Goal: Task Accomplishment & Management: Use online tool/utility

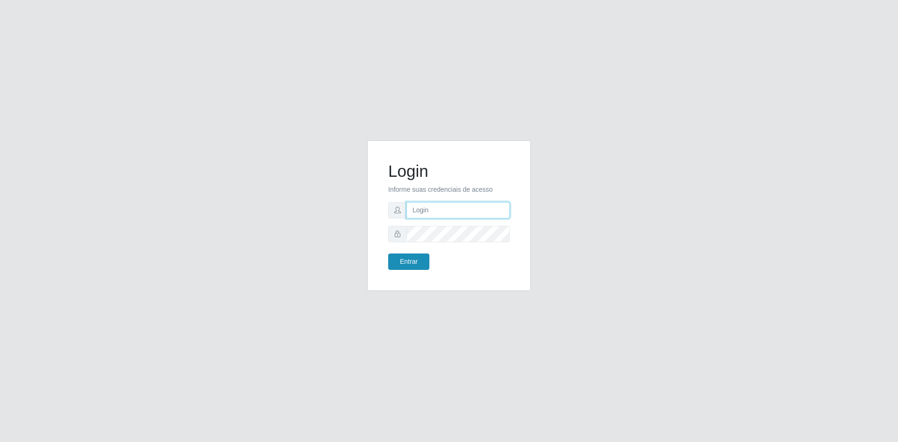
type input "[EMAIL_ADDRESS][DOMAIN_NAME]"
click at [411, 264] on button "Entrar" at bounding box center [408, 261] width 41 height 16
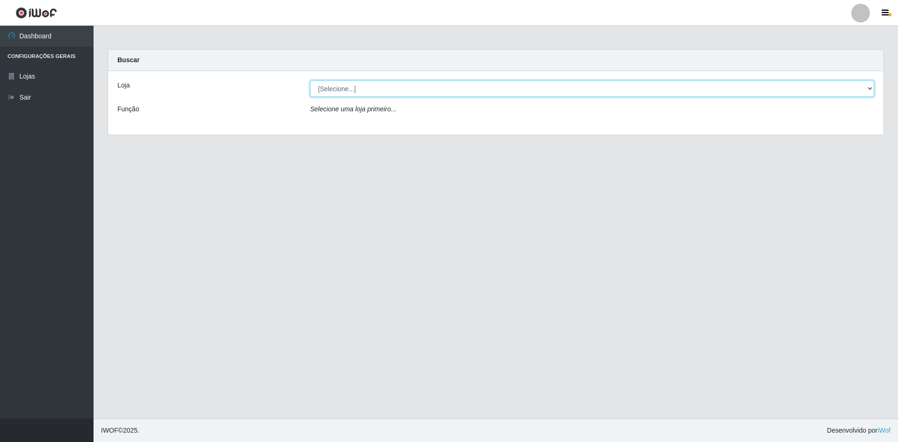
click at [351, 86] on select "[Selecione...] Hiper Queiroz - [GEOGRAPHIC_DATA] [GEOGRAPHIC_DATA] [GEOGRAPHIC_…" at bounding box center [592, 88] width 564 height 16
select select "517"
click at [310, 80] on select "[Selecione...] Hiper Queiroz - [GEOGRAPHIC_DATA] [GEOGRAPHIC_DATA] [GEOGRAPHIC_…" at bounding box center [592, 88] width 564 height 16
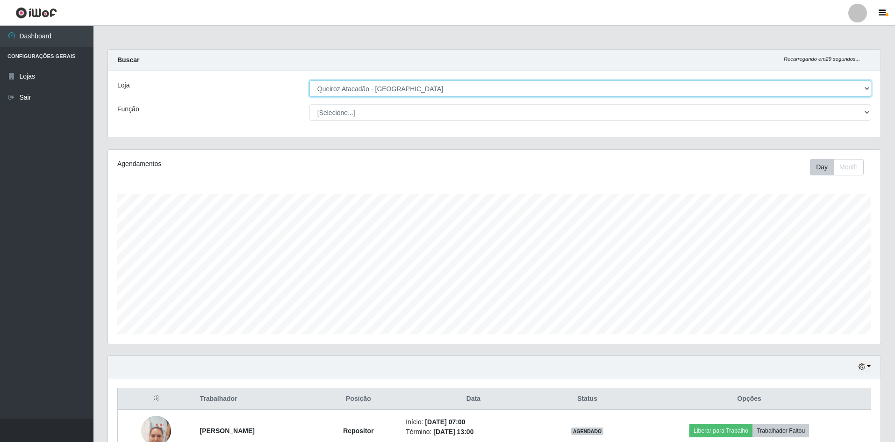
scroll to position [194, 773]
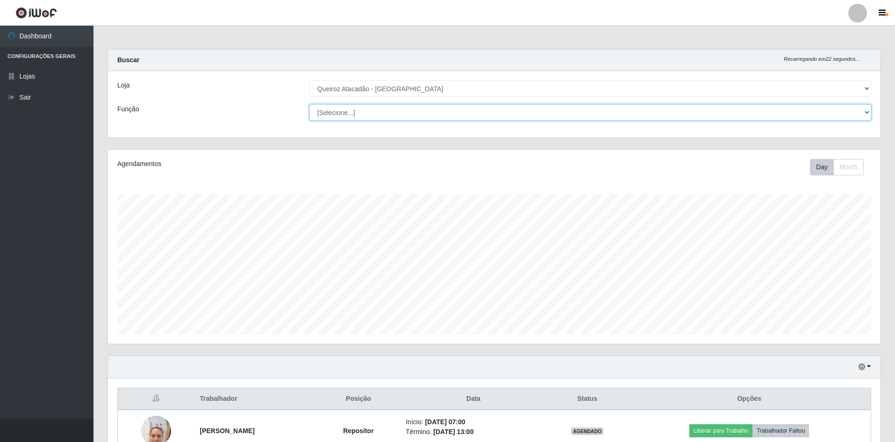
click at [351, 114] on select "[Selecione...] ASG ASG + ASG ++ Embalador Embalador + Embalador ++ Operador de …" at bounding box center [591, 112] width 562 height 16
select select "24"
click at [310, 104] on select "[Selecione...] ASG ASG + ASG ++ Embalador Embalador + Embalador ++ Operador de …" at bounding box center [591, 112] width 562 height 16
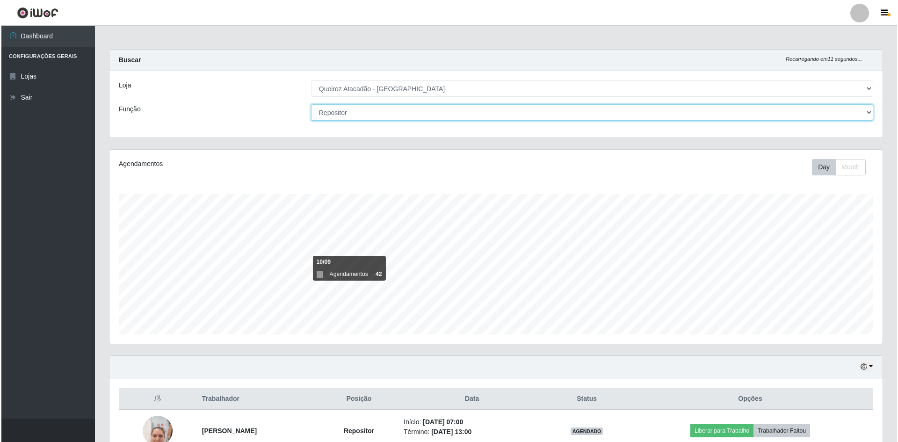
scroll to position [54, 0]
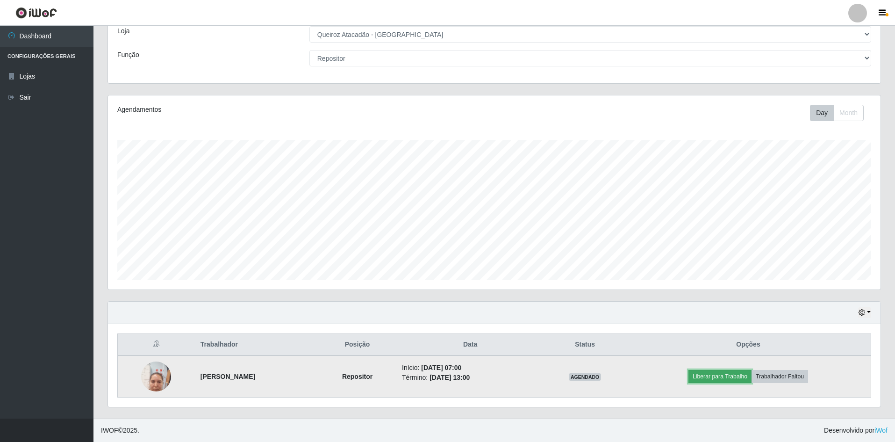
click at [740, 376] on button "Liberar para Trabalho" at bounding box center [720, 376] width 63 height 13
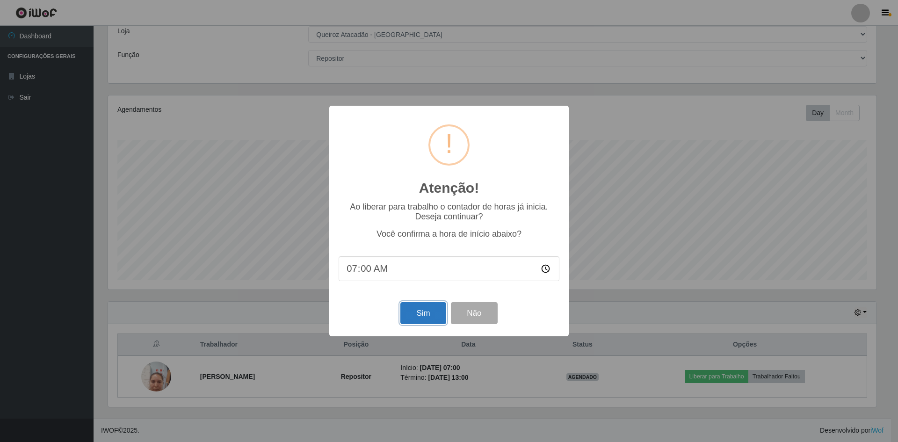
click at [426, 320] on button "Sim" at bounding box center [422, 313] width 45 height 22
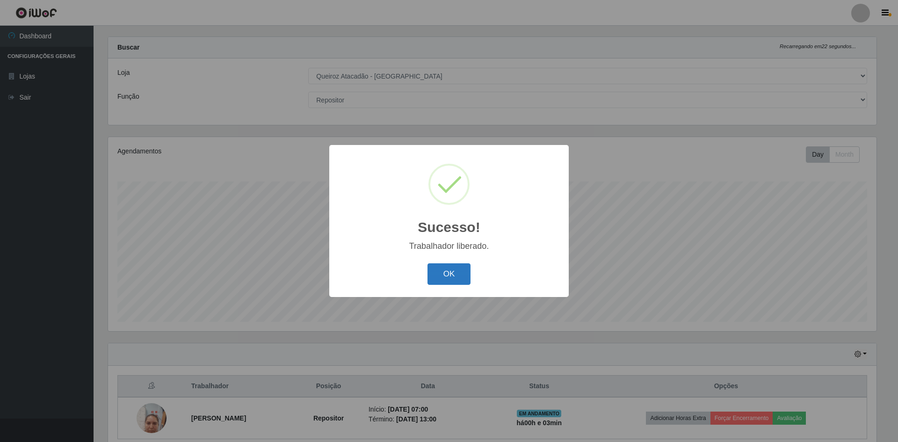
click at [453, 278] on button "OK" at bounding box center [448, 274] width 43 height 22
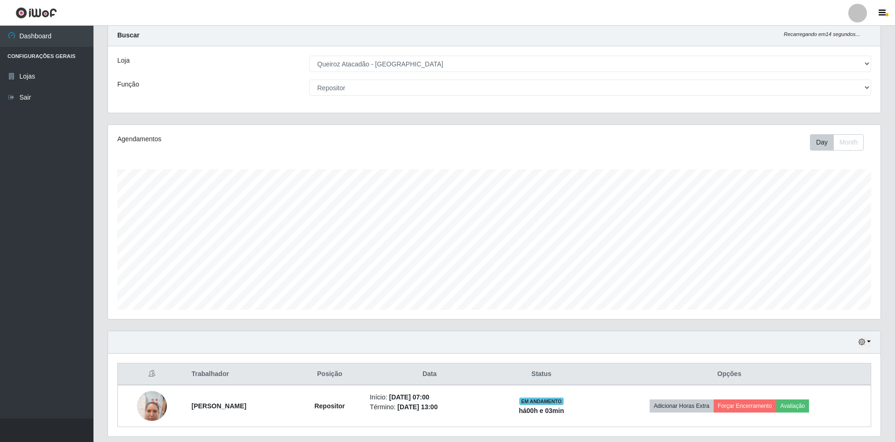
scroll to position [0, 0]
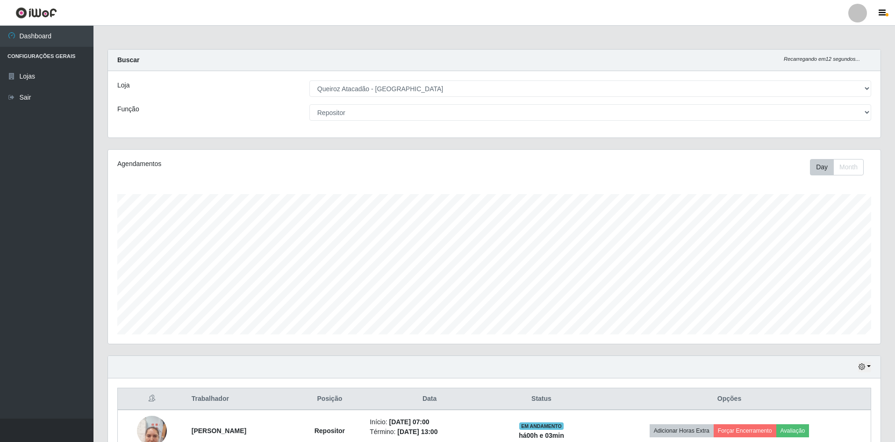
drag, startPoint x: 363, startPoint y: 129, endPoint x: 354, endPoint y: 125, distance: 10.1
click at [357, 130] on div "Loja [Selecione...] Hiper Queiroz - [GEOGRAPHIC_DATA] [GEOGRAPHIC_DATA] [GEOGRA…" at bounding box center [494, 104] width 773 height 66
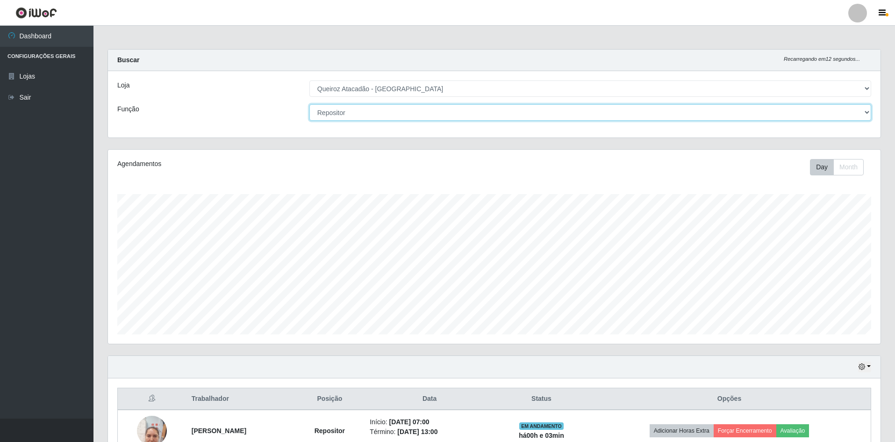
click at [354, 120] on select "[Selecione...] ASG ASG + ASG ++ Embalador Embalador + Embalador ++ Operador de …" at bounding box center [591, 112] width 562 height 16
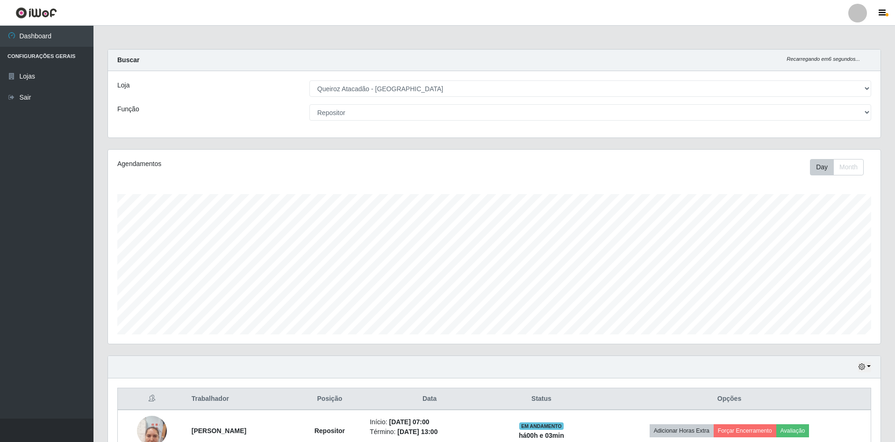
click at [394, 98] on div "Loja [Selecione...] Hiper Queiroz - [GEOGRAPHIC_DATA] [GEOGRAPHIC_DATA] [GEOGRA…" at bounding box center [494, 104] width 773 height 66
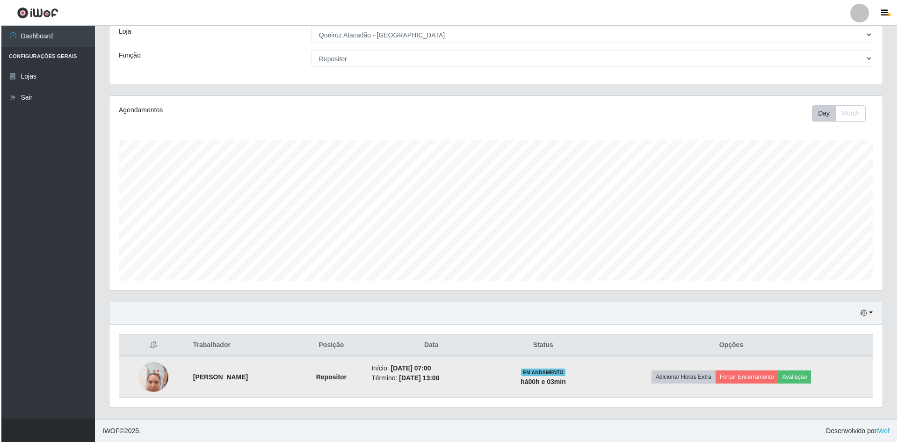
scroll to position [54, 0]
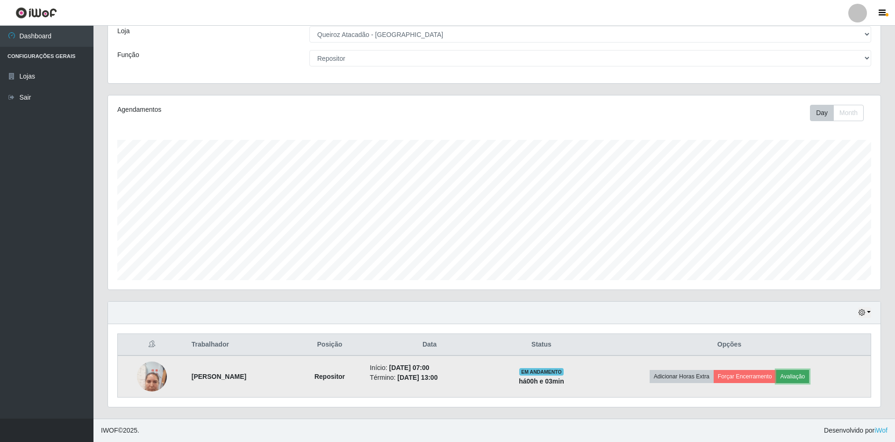
click at [805, 374] on button "Avaliação" at bounding box center [793, 376] width 33 height 13
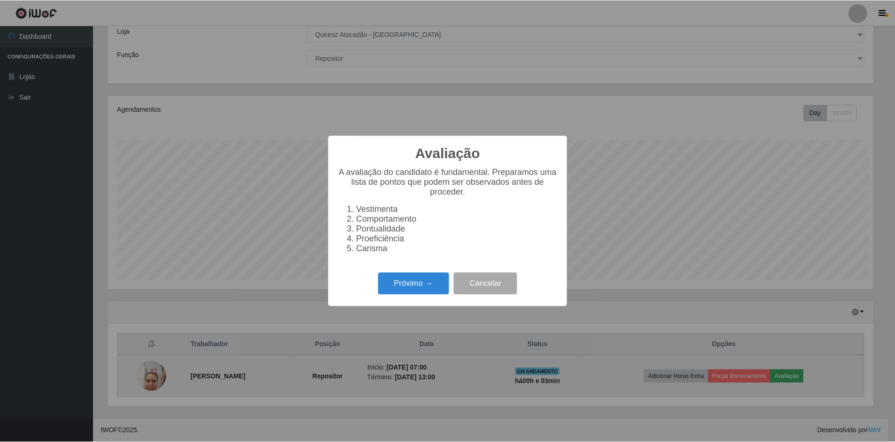
scroll to position [194, 768]
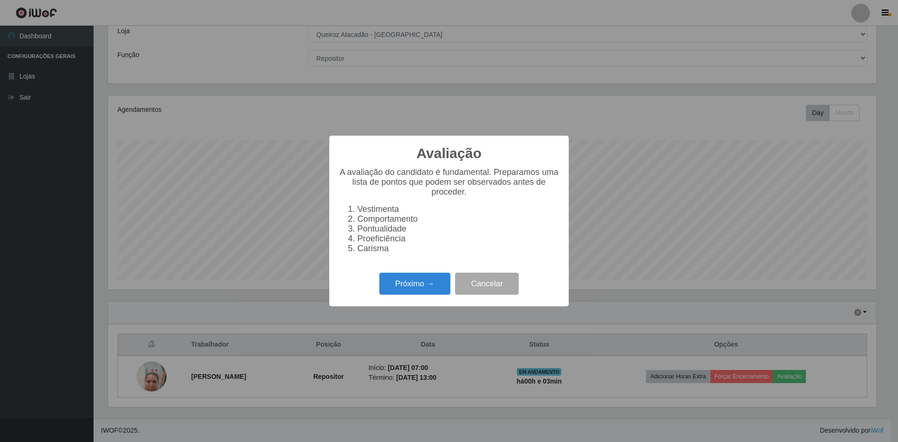
click at [617, 196] on div "Avaliação × A avaliação do candidato é fundamental. Preparamos uma lista de pon…" at bounding box center [449, 221] width 898 height 442
click at [496, 288] on button "Cancelar" at bounding box center [487, 284] width 64 height 22
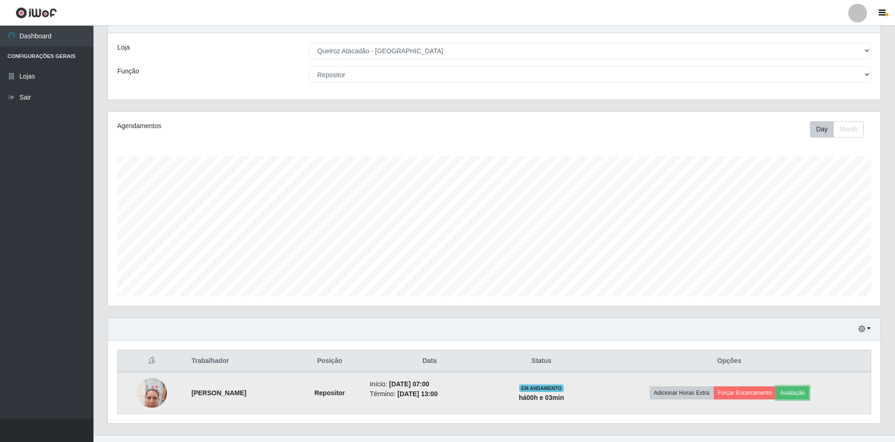
scroll to position [54, 0]
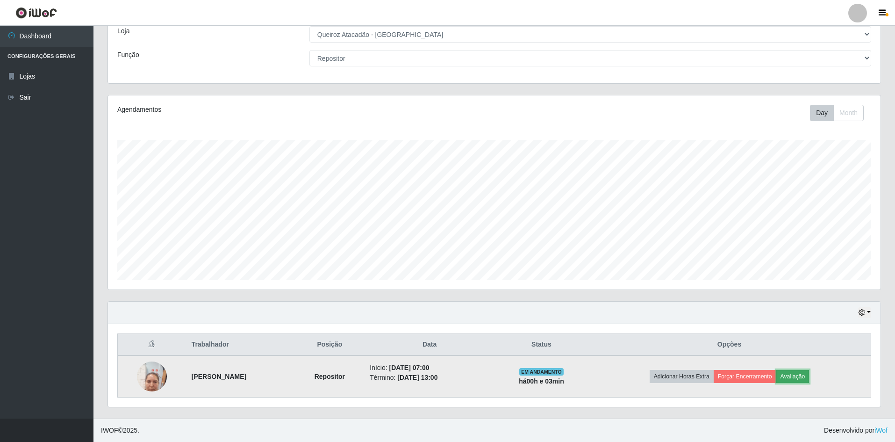
click at [810, 378] on button "Avaliação" at bounding box center [793, 376] width 33 height 13
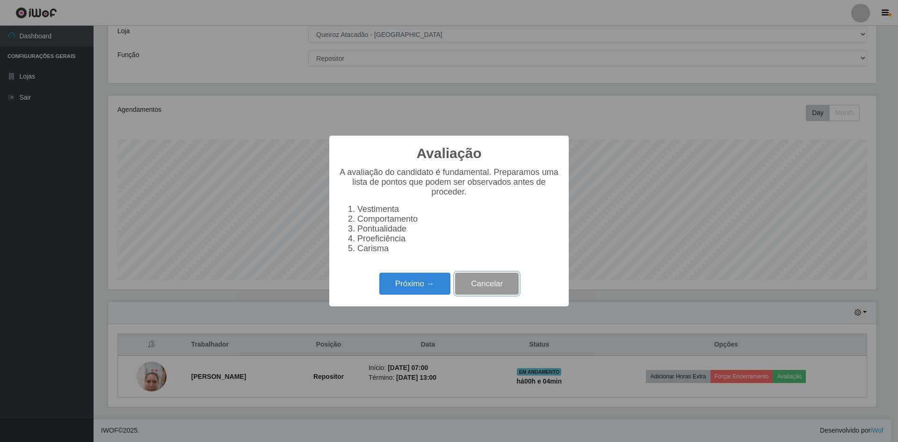
click at [476, 289] on button "Cancelar" at bounding box center [487, 284] width 64 height 22
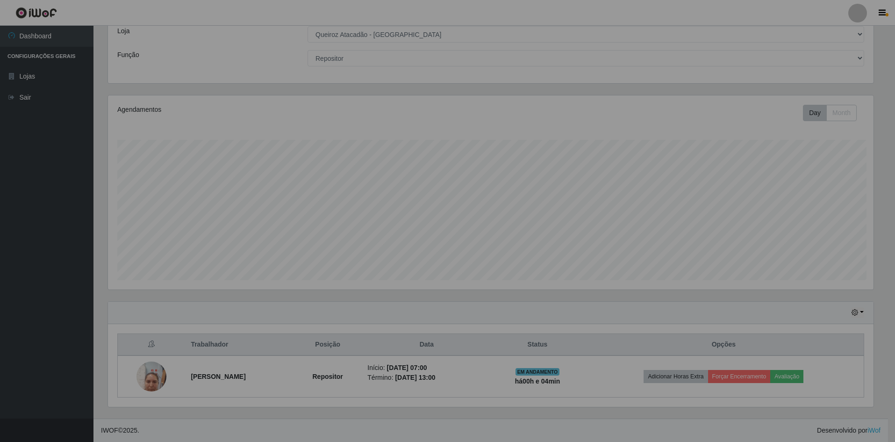
scroll to position [194, 773]
